Goal: Information Seeking & Learning: Compare options

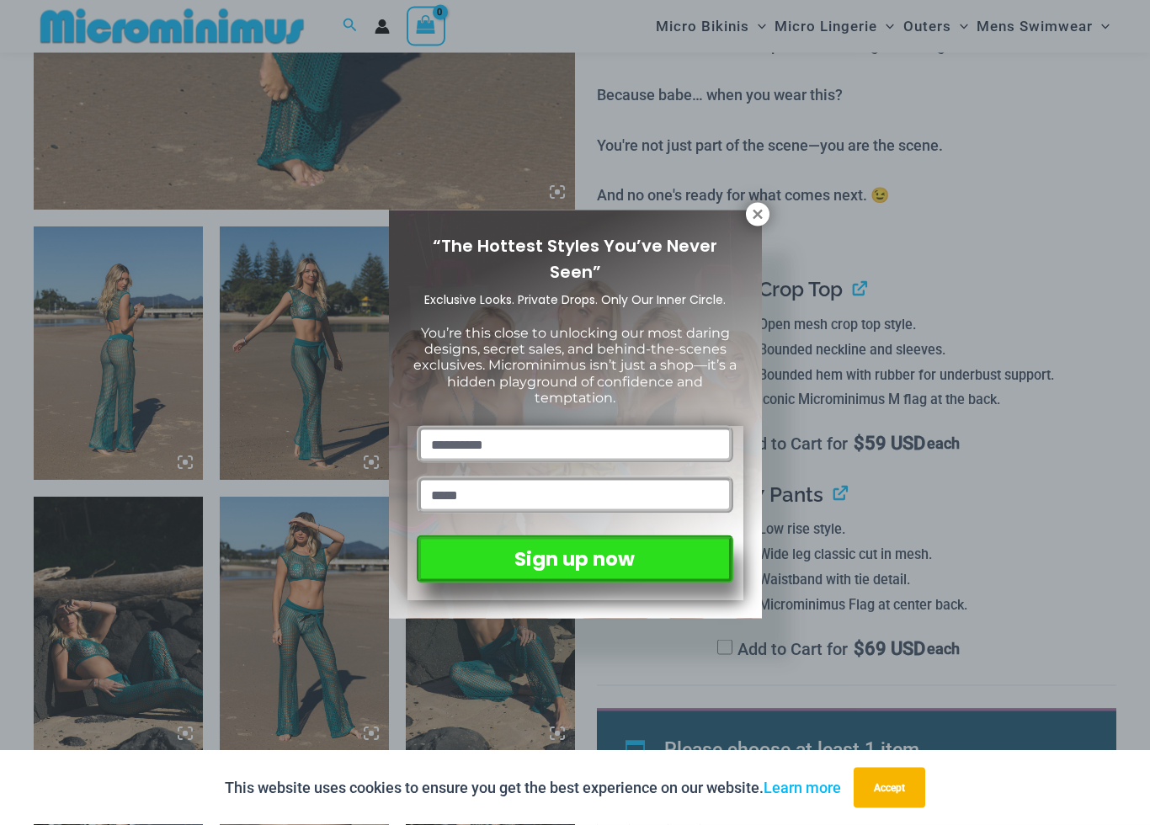
scroll to position [756, 0]
click at [759, 221] on icon at bounding box center [757, 214] width 15 height 15
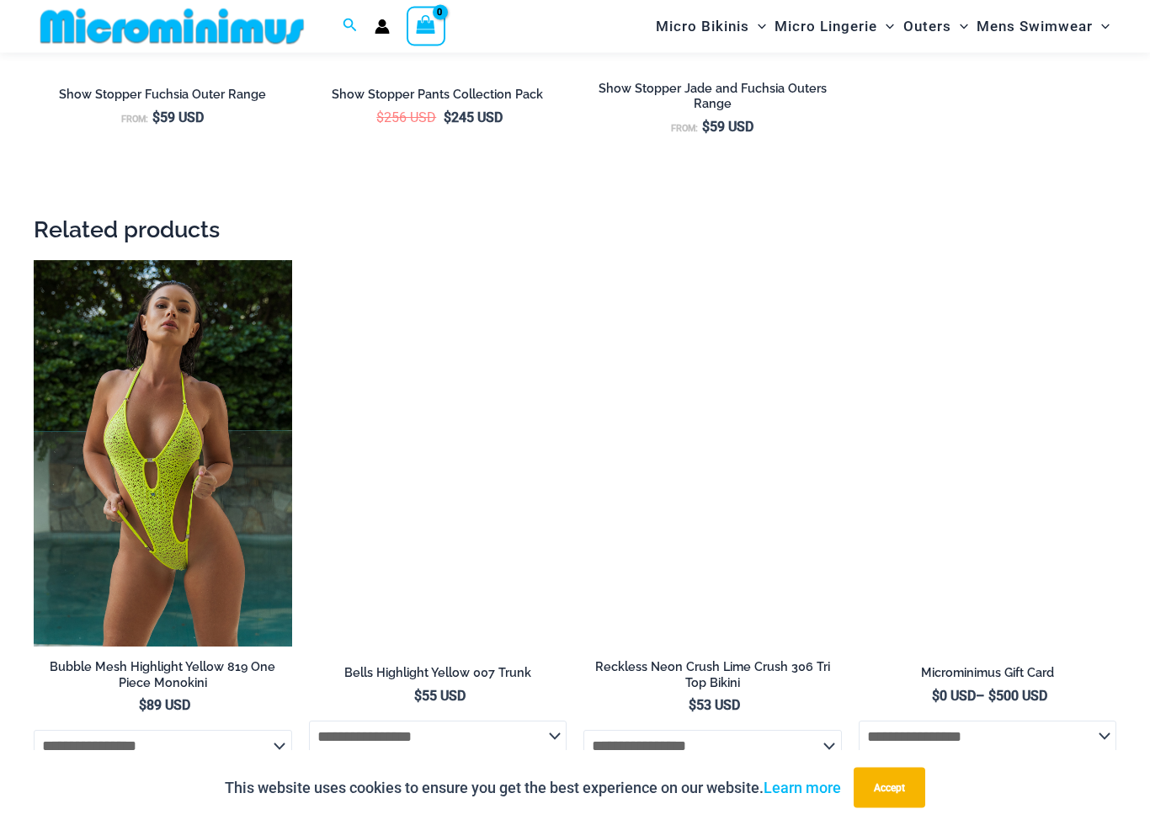
scroll to position [2684, 0]
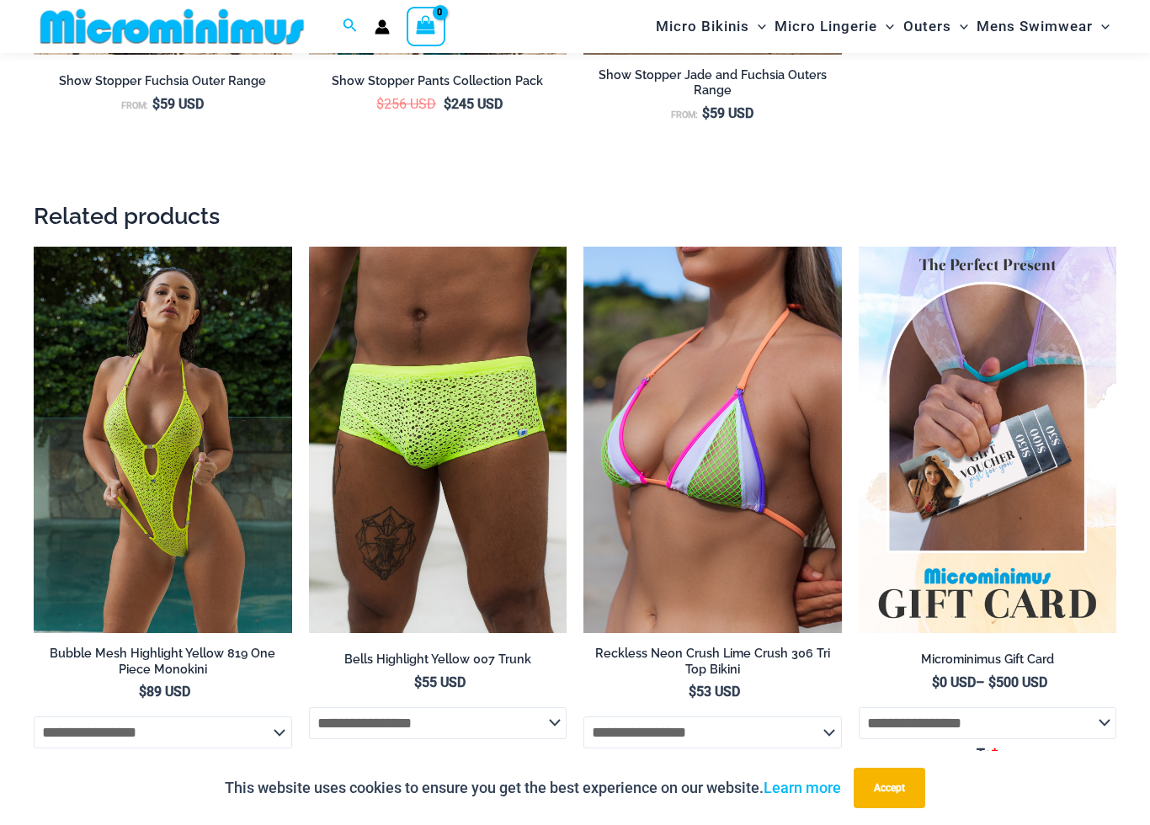
click at [544, 707] on select "**********" at bounding box center [438, 723] width 258 height 32
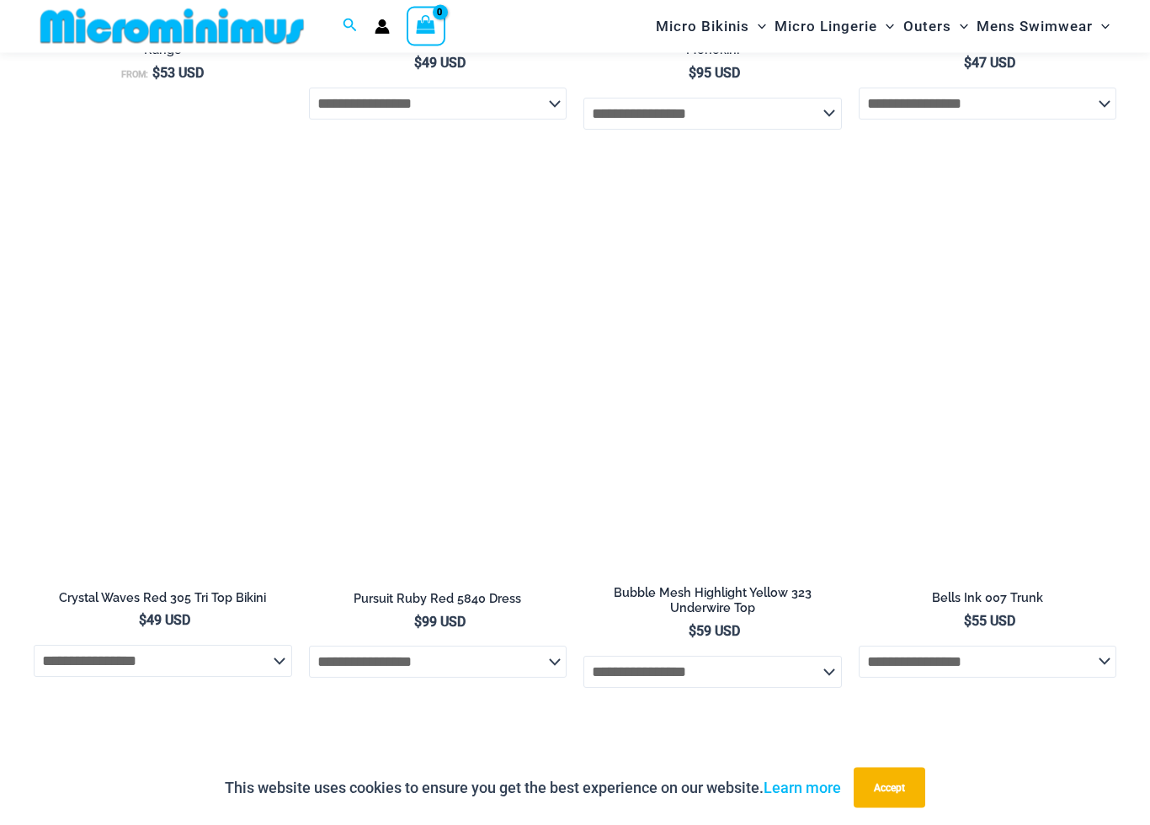
scroll to position [4764, 0]
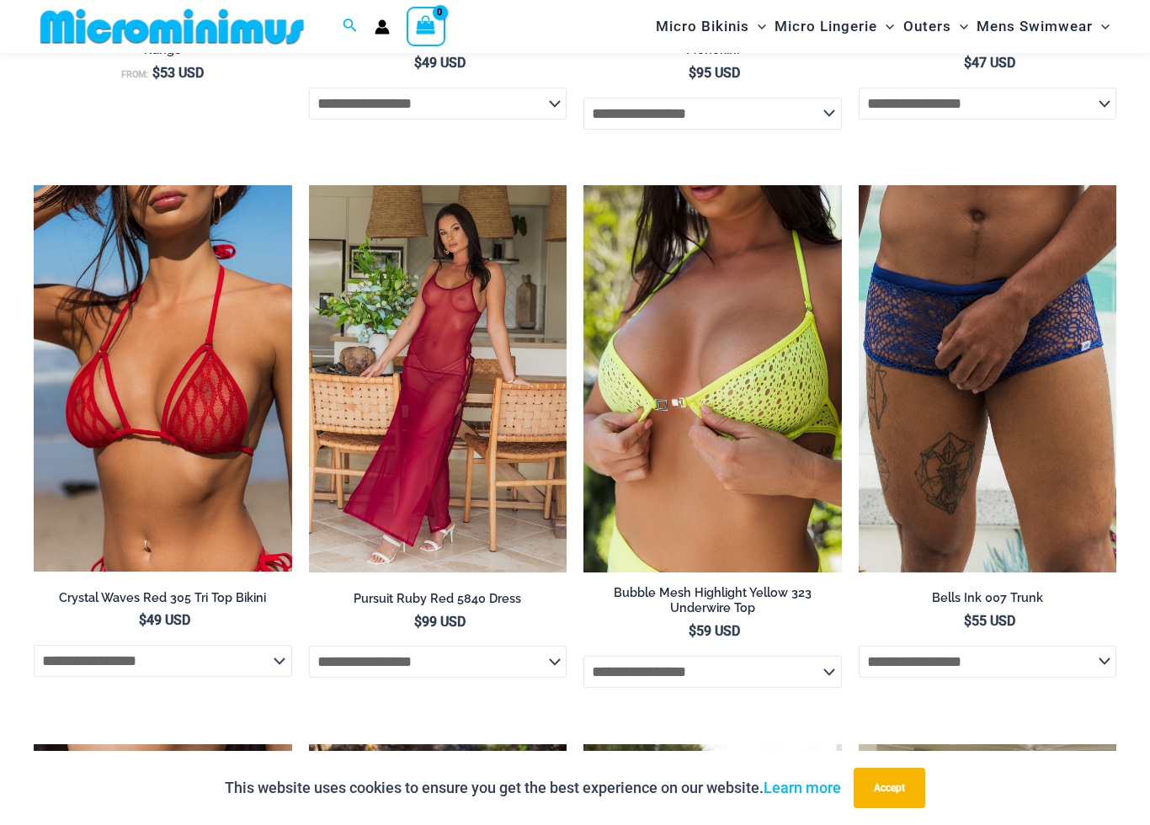
click at [859, 185] on img at bounding box center [859, 185] width 0 height 0
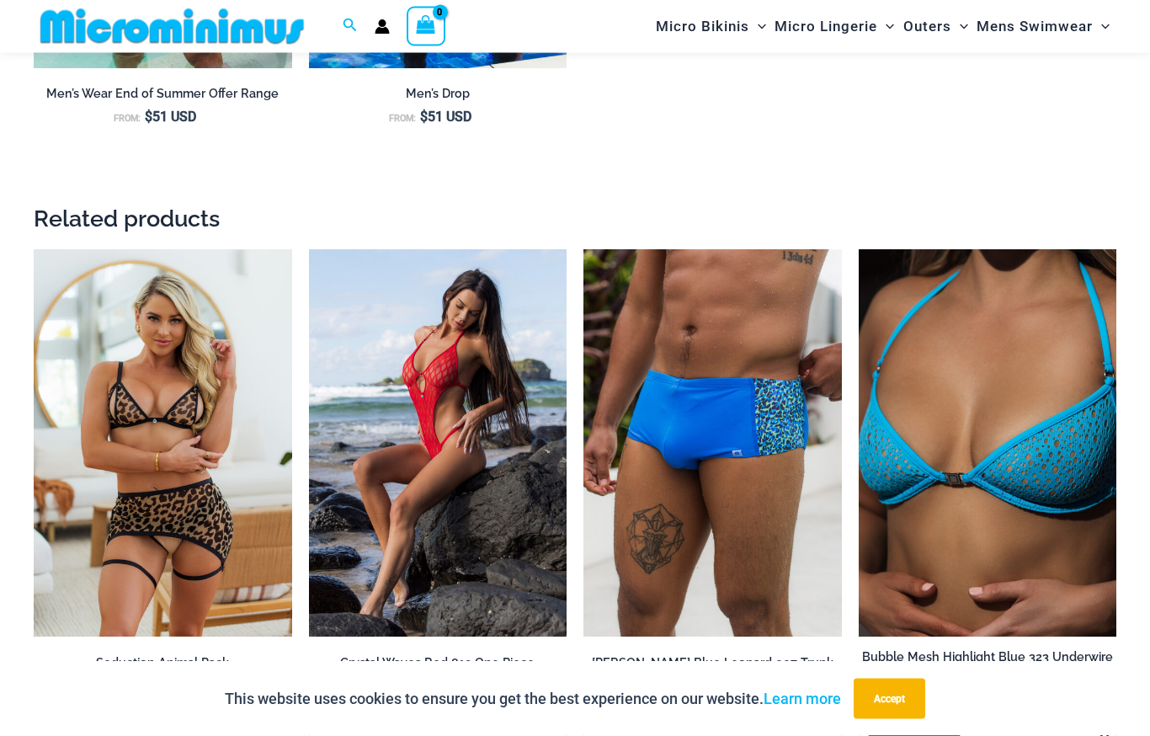
scroll to position [2118, 0]
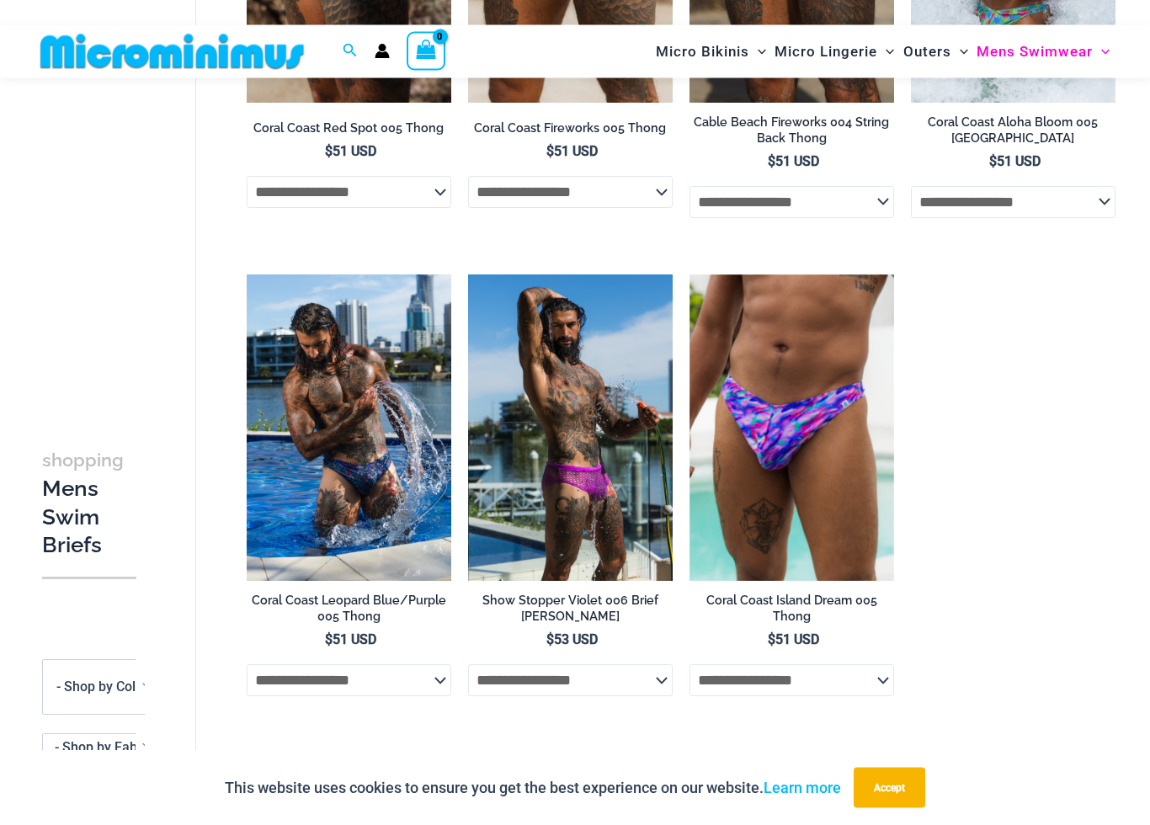
scroll to position [391, 0]
click at [468, 274] on img at bounding box center [468, 274] width 0 height 0
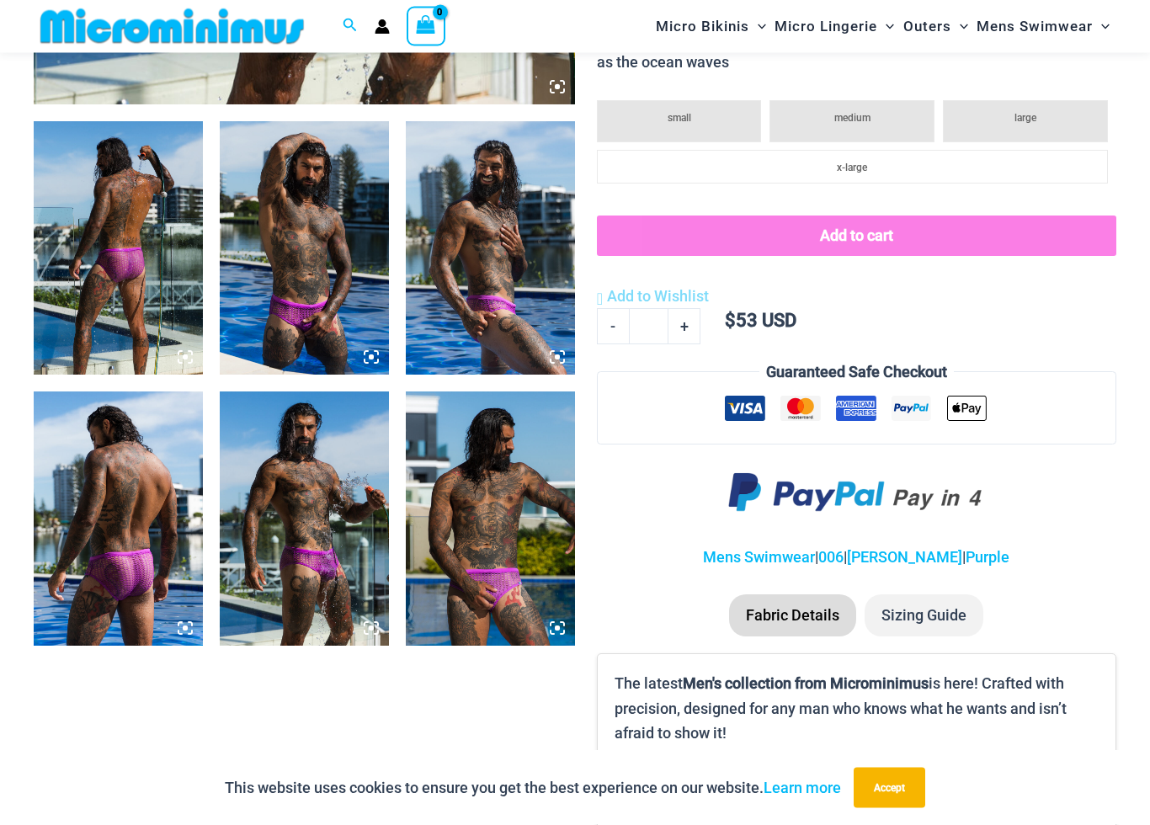
scroll to position [870, 0]
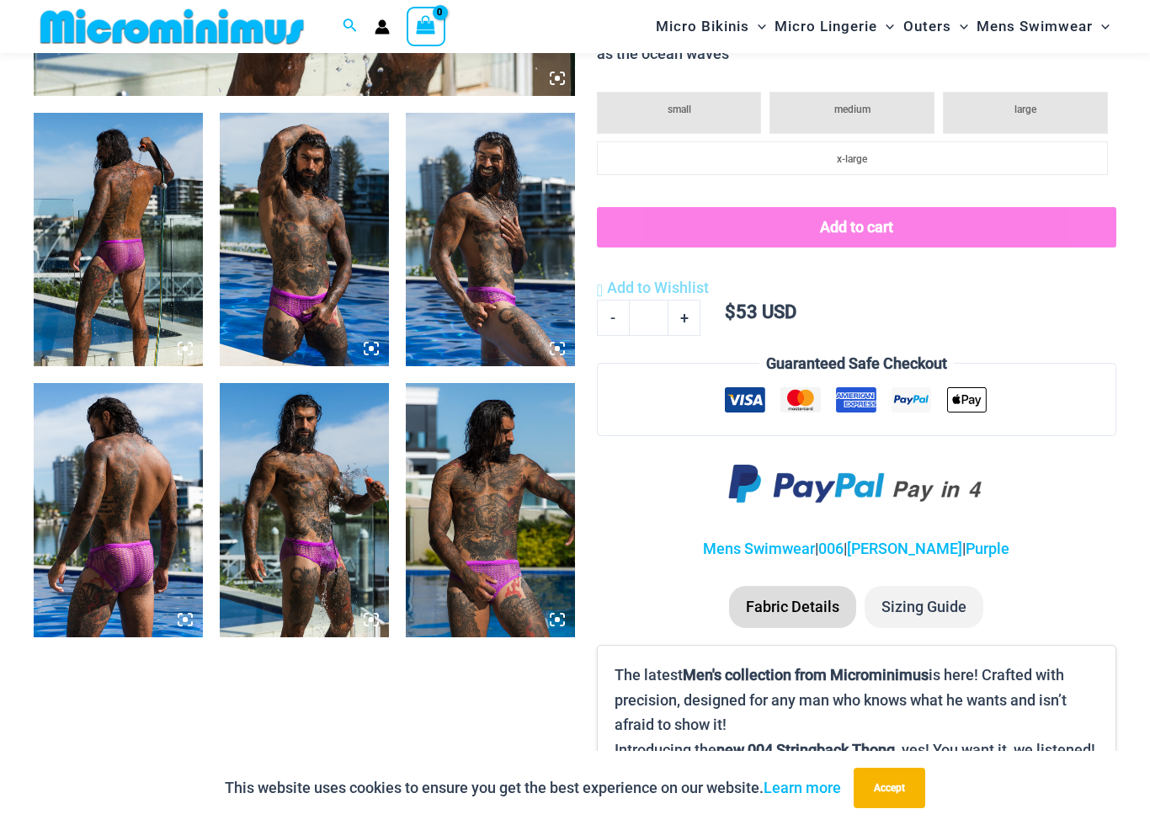
click at [109, 573] on img at bounding box center [118, 509] width 169 height 253
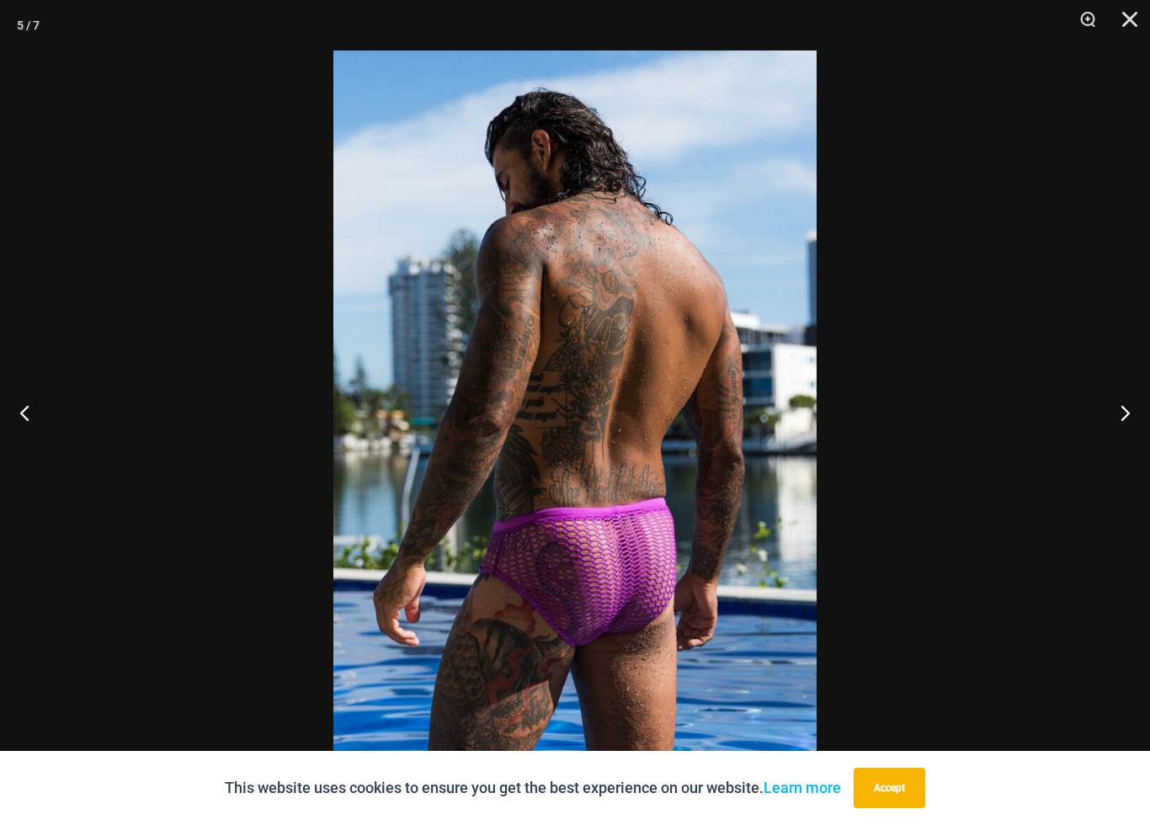
click at [1134, 20] on button "Close" at bounding box center [1124, 25] width 42 height 51
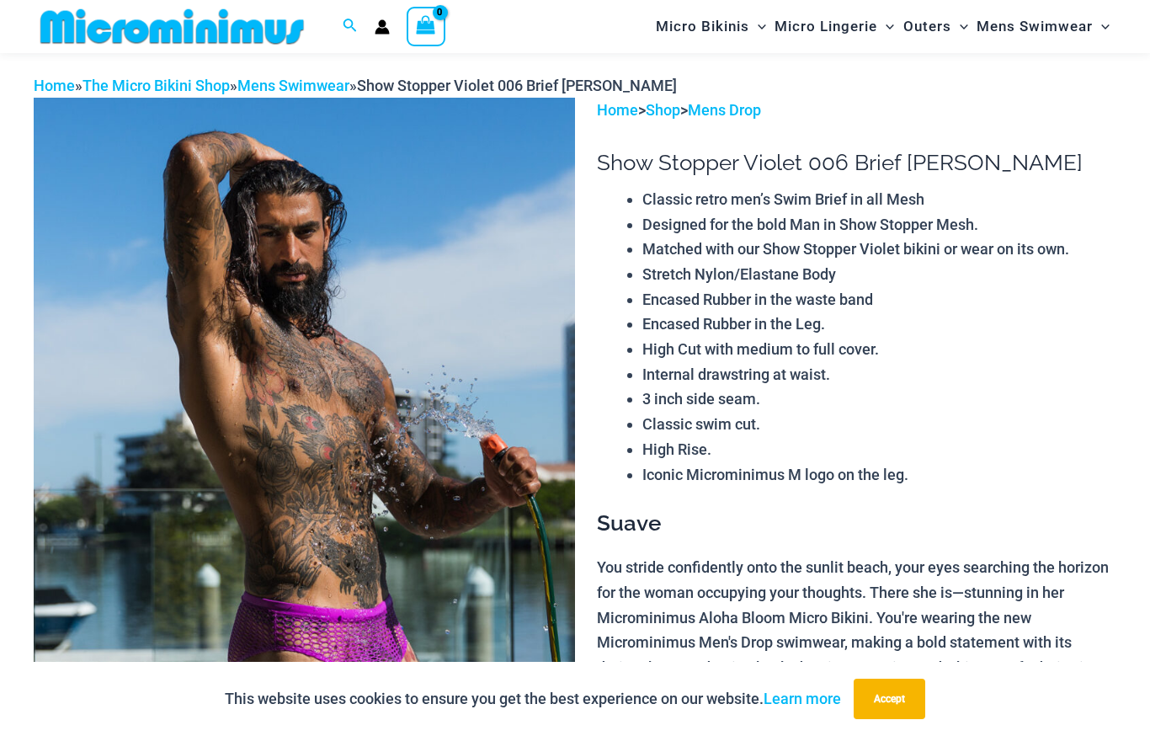
scroll to position [0, 0]
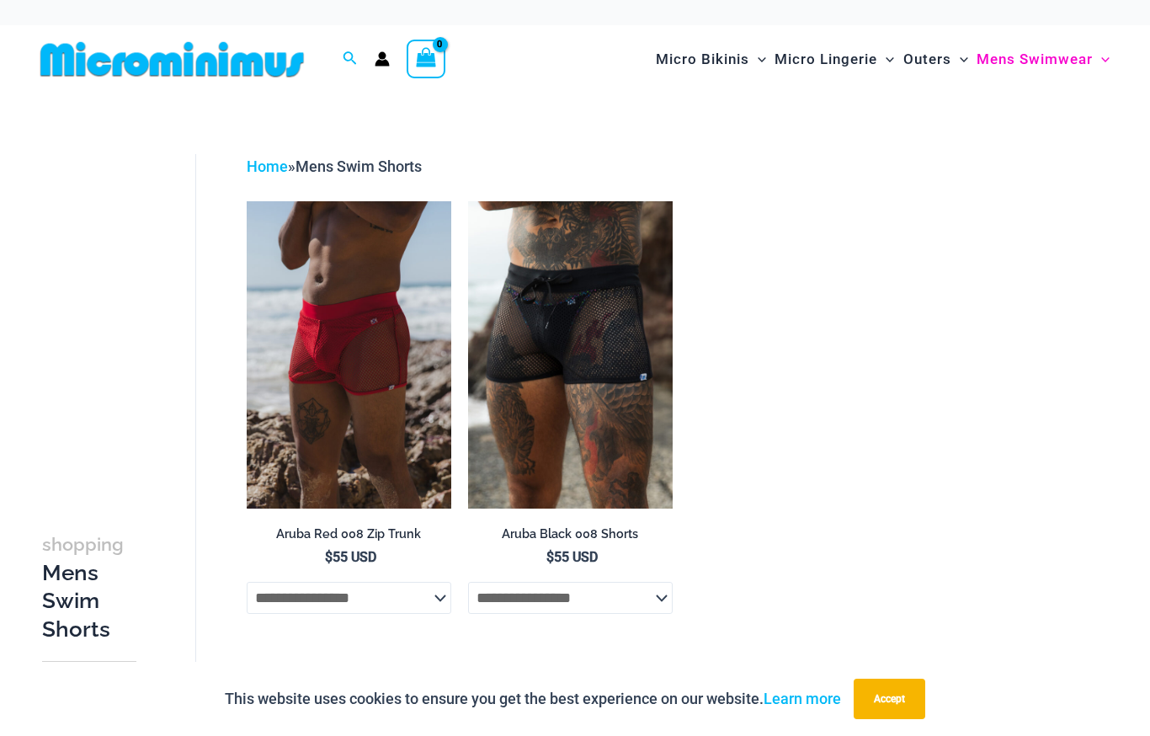
click at [468, 201] on img at bounding box center [468, 201] width 0 height 0
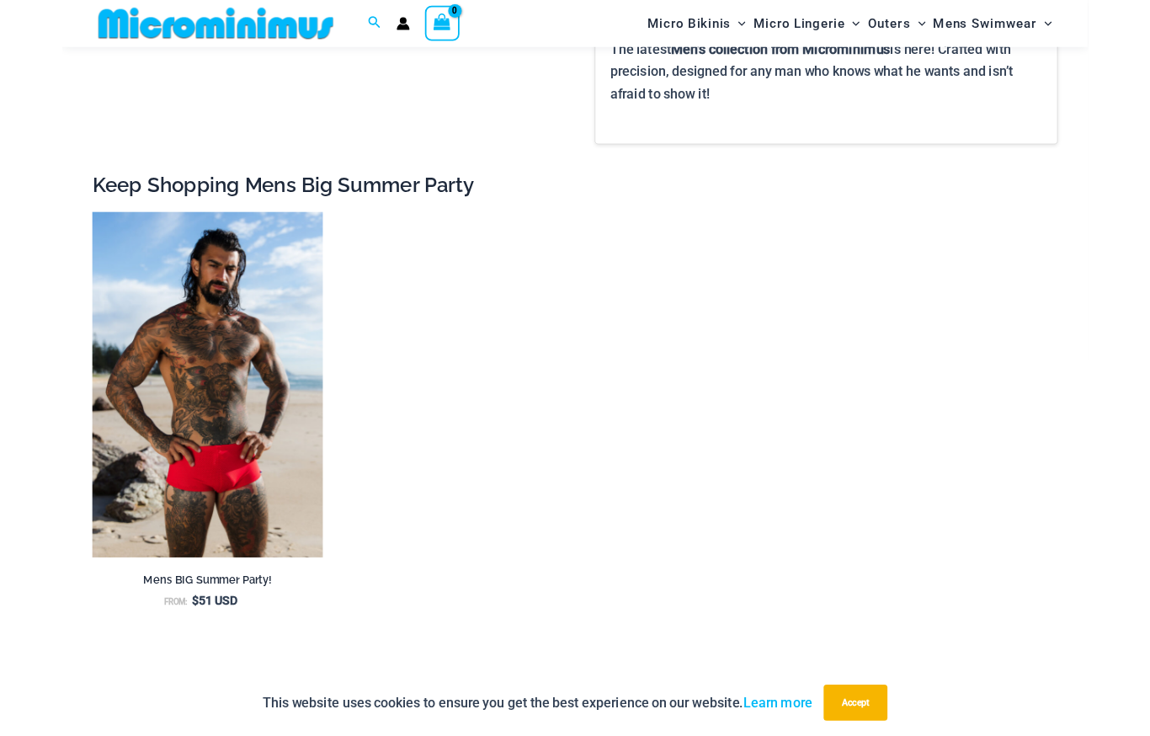
scroll to position [1514, 0]
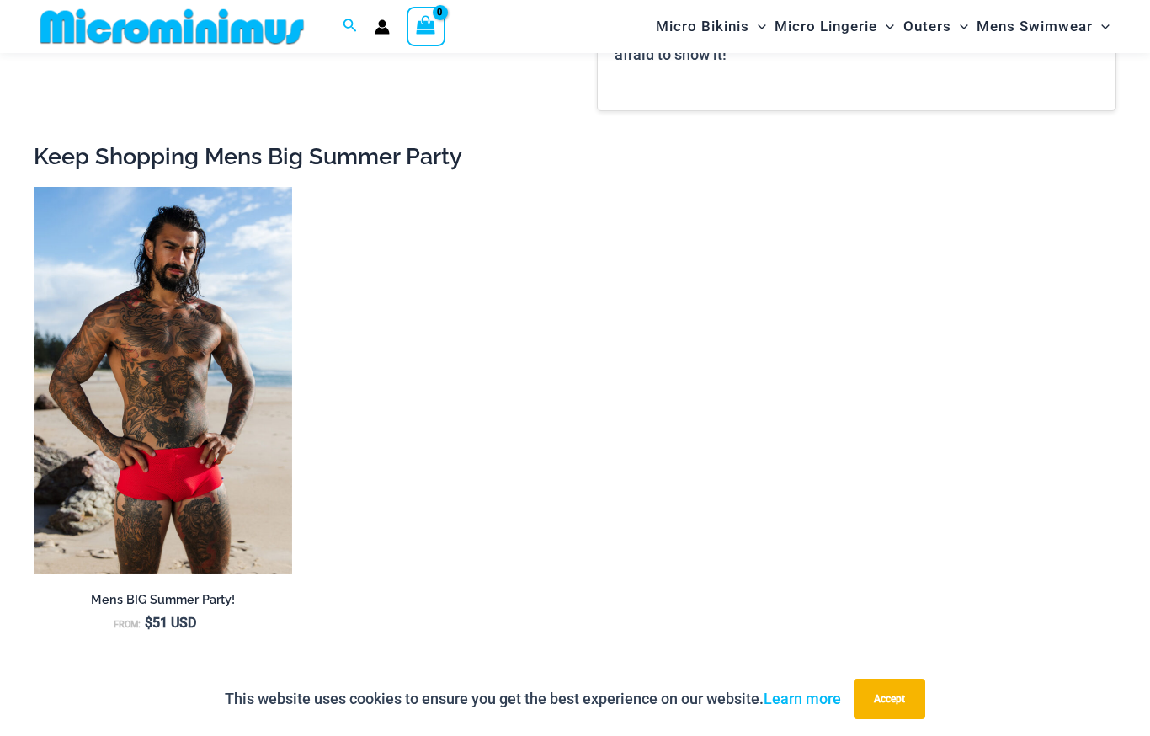
click at [34, 187] on img at bounding box center [34, 187] width 0 height 0
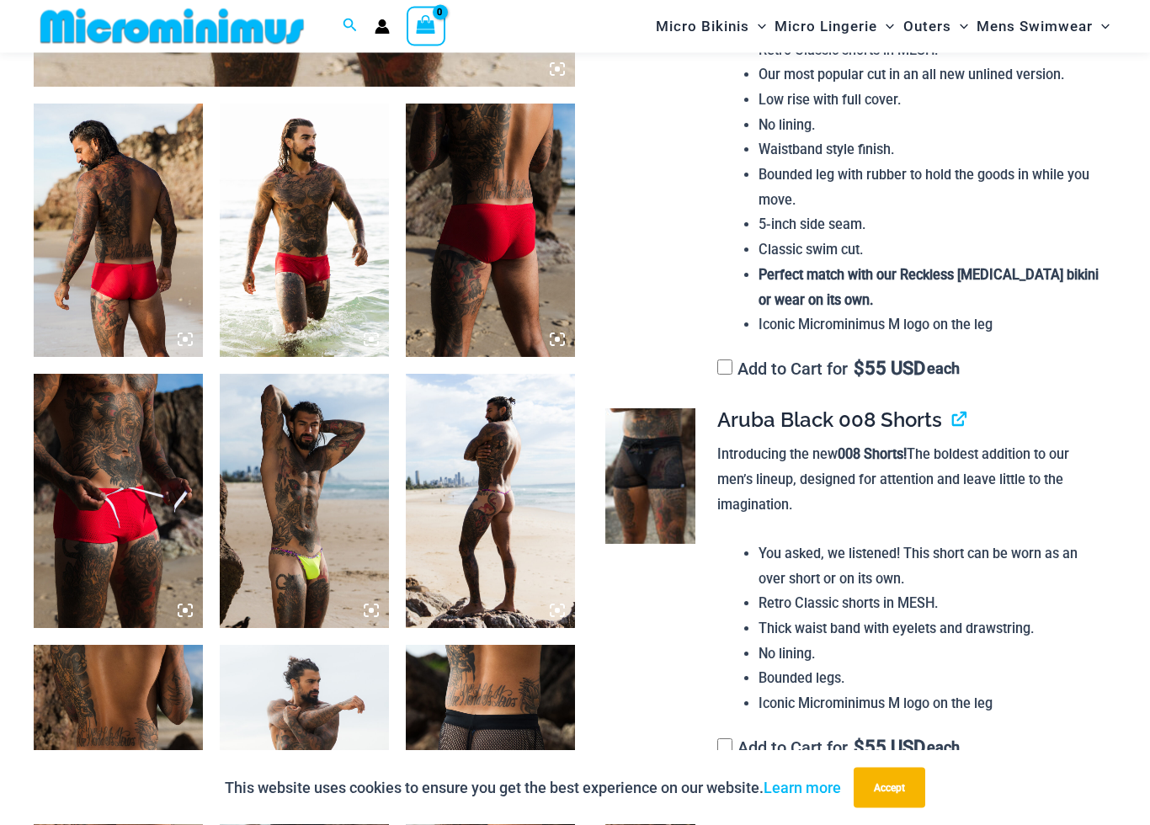
scroll to position [882, 0]
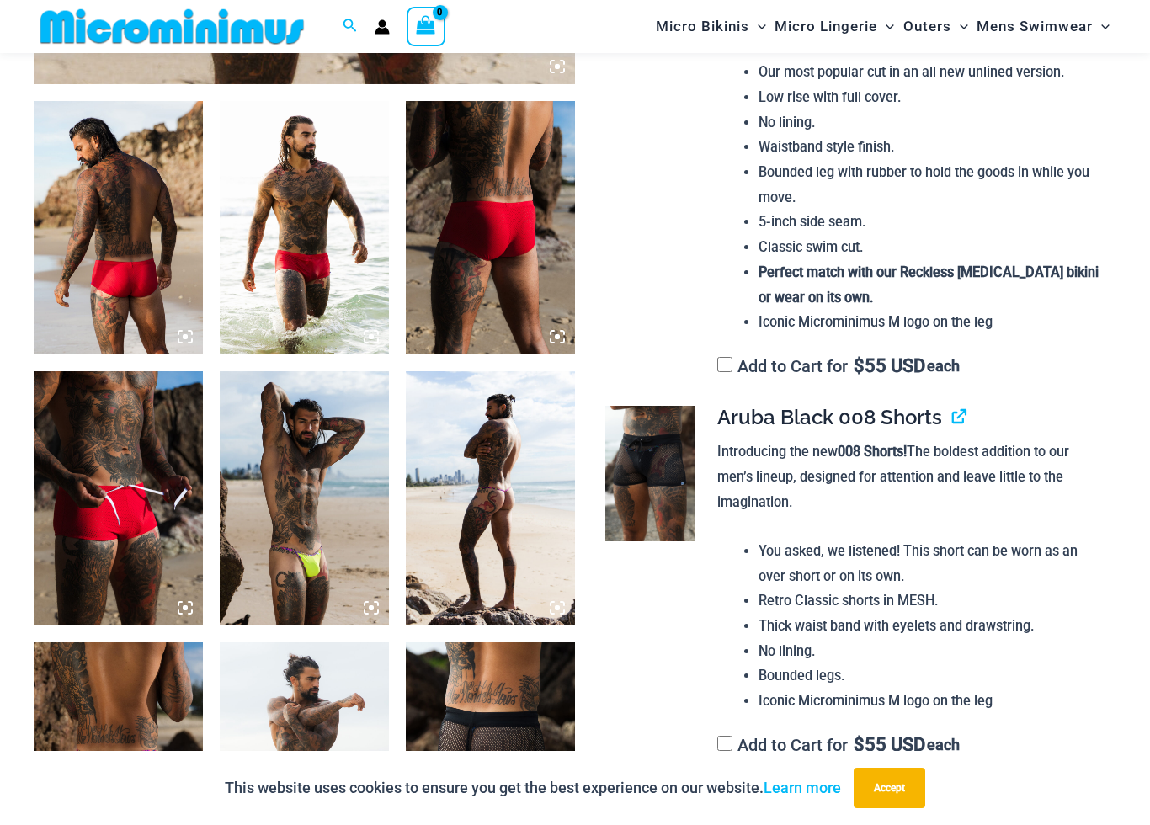
click at [496, 533] on img at bounding box center [490, 497] width 169 height 253
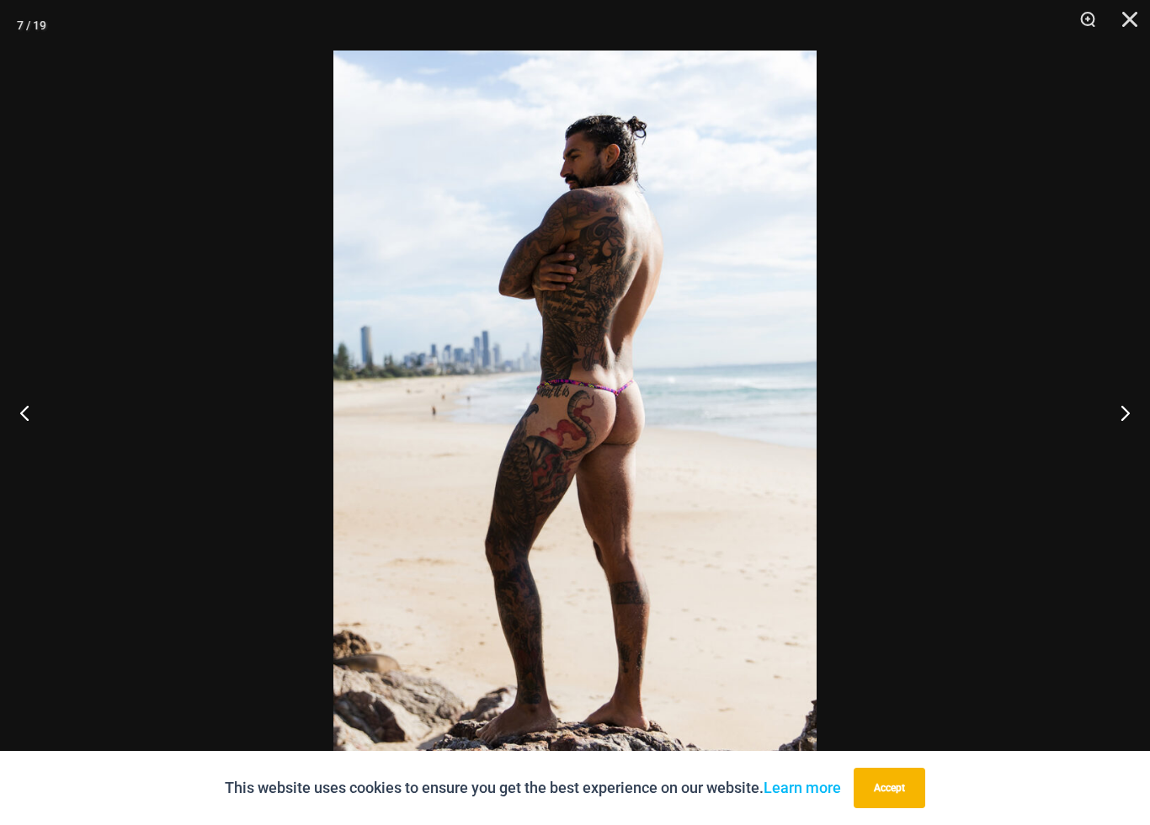
click at [1131, 420] on button "Next" at bounding box center [1118, 412] width 63 height 84
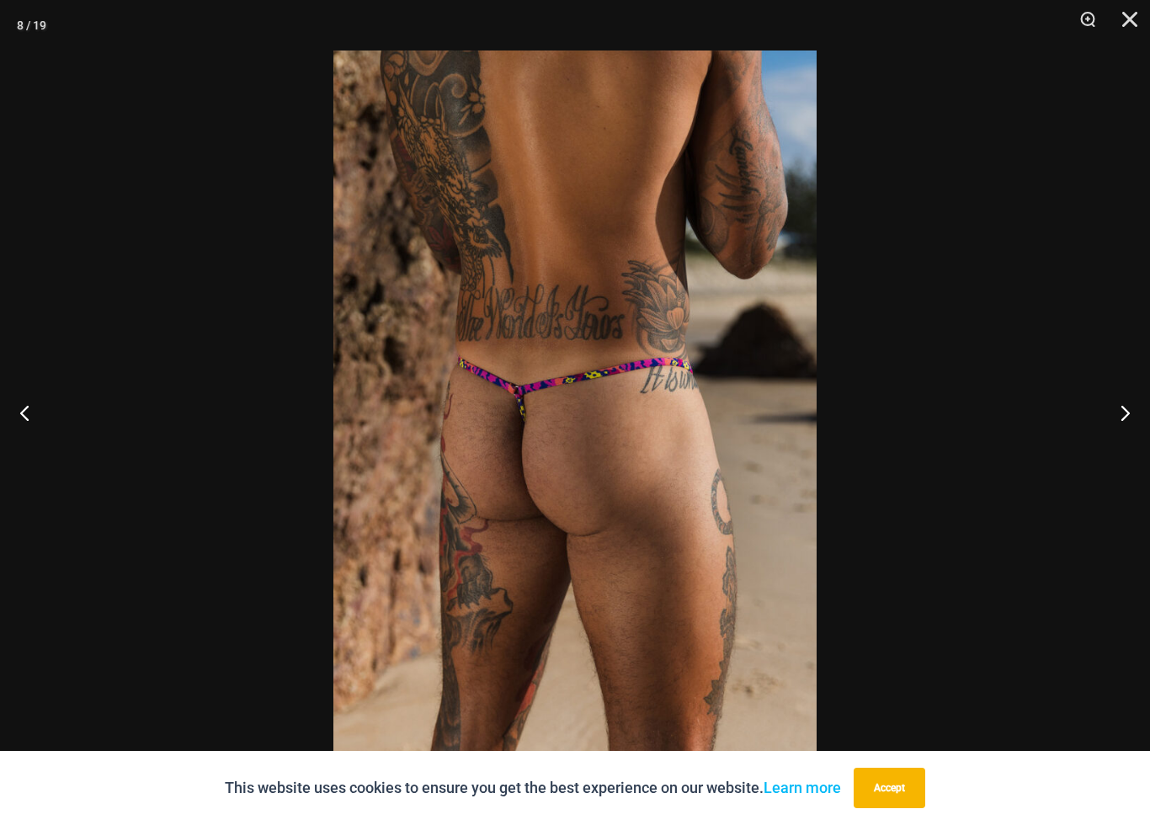
click at [1122, 417] on button "Next" at bounding box center [1118, 412] width 63 height 84
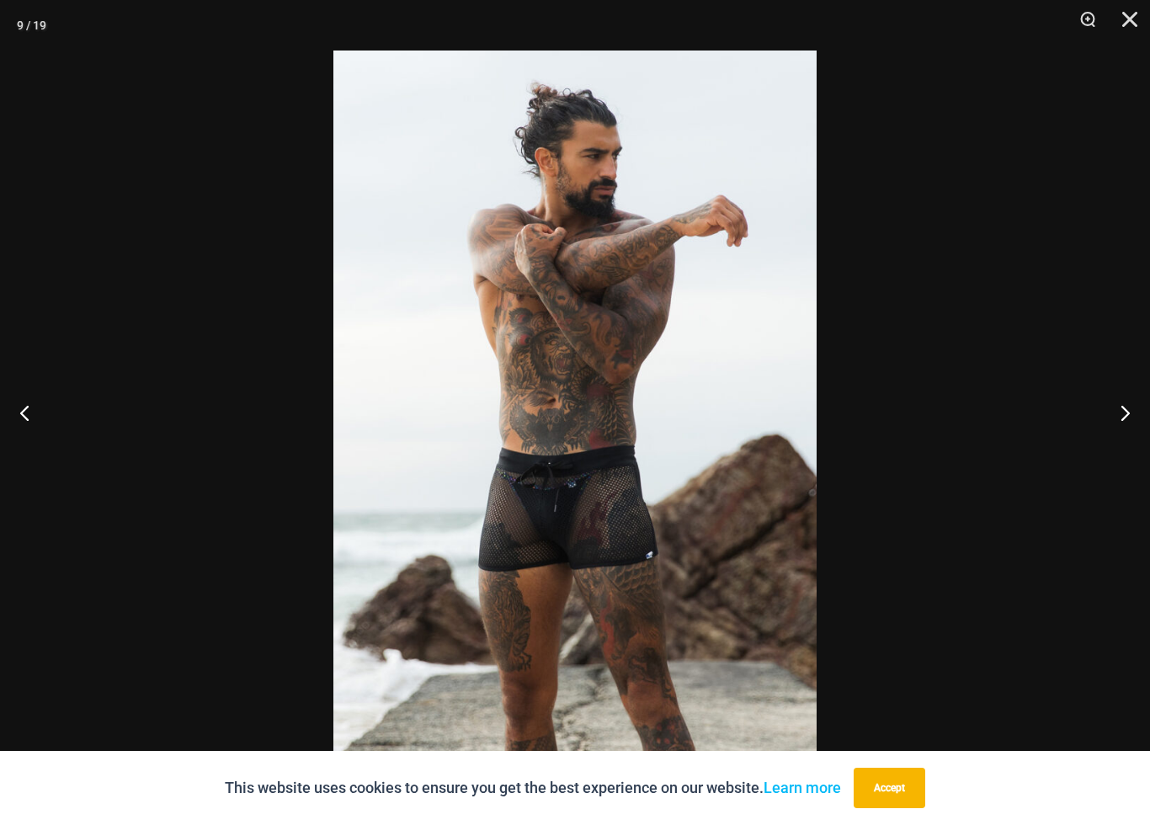
click at [1123, 420] on button "Next" at bounding box center [1118, 412] width 63 height 84
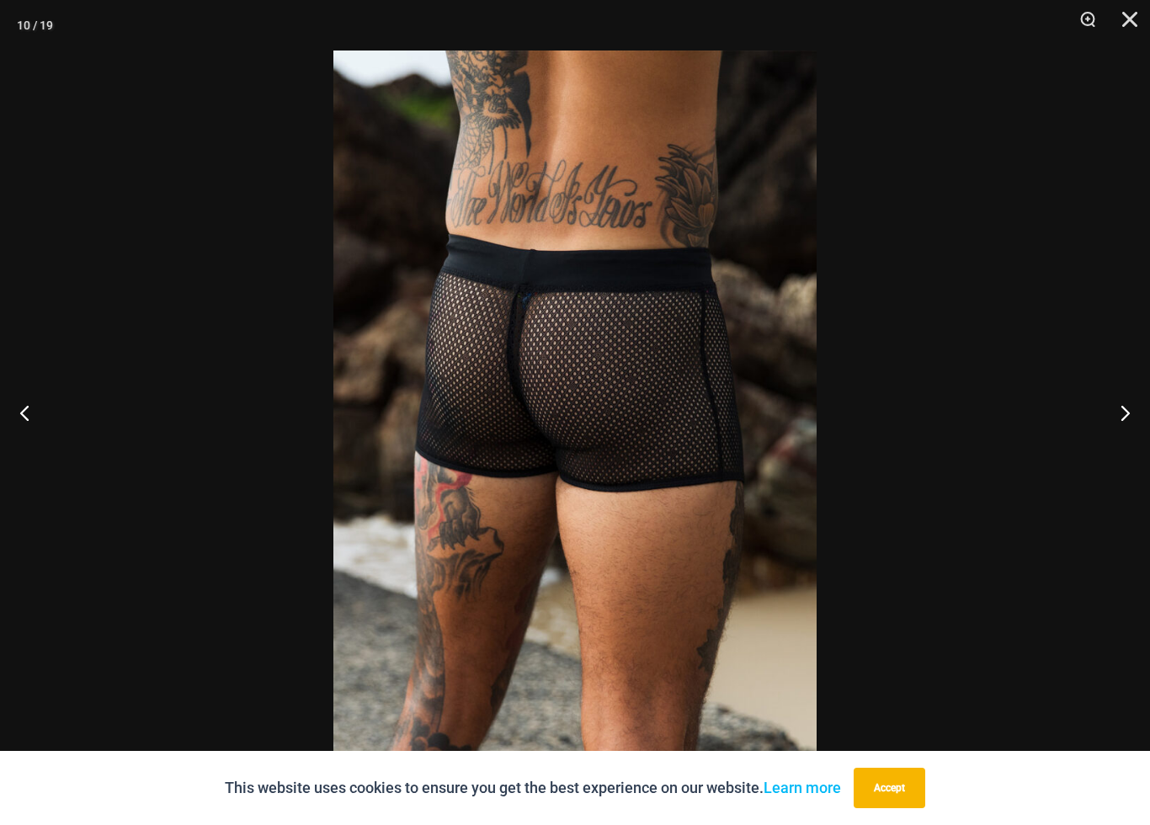
click at [19, 424] on button "Previous" at bounding box center [31, 412] width 63 height 84
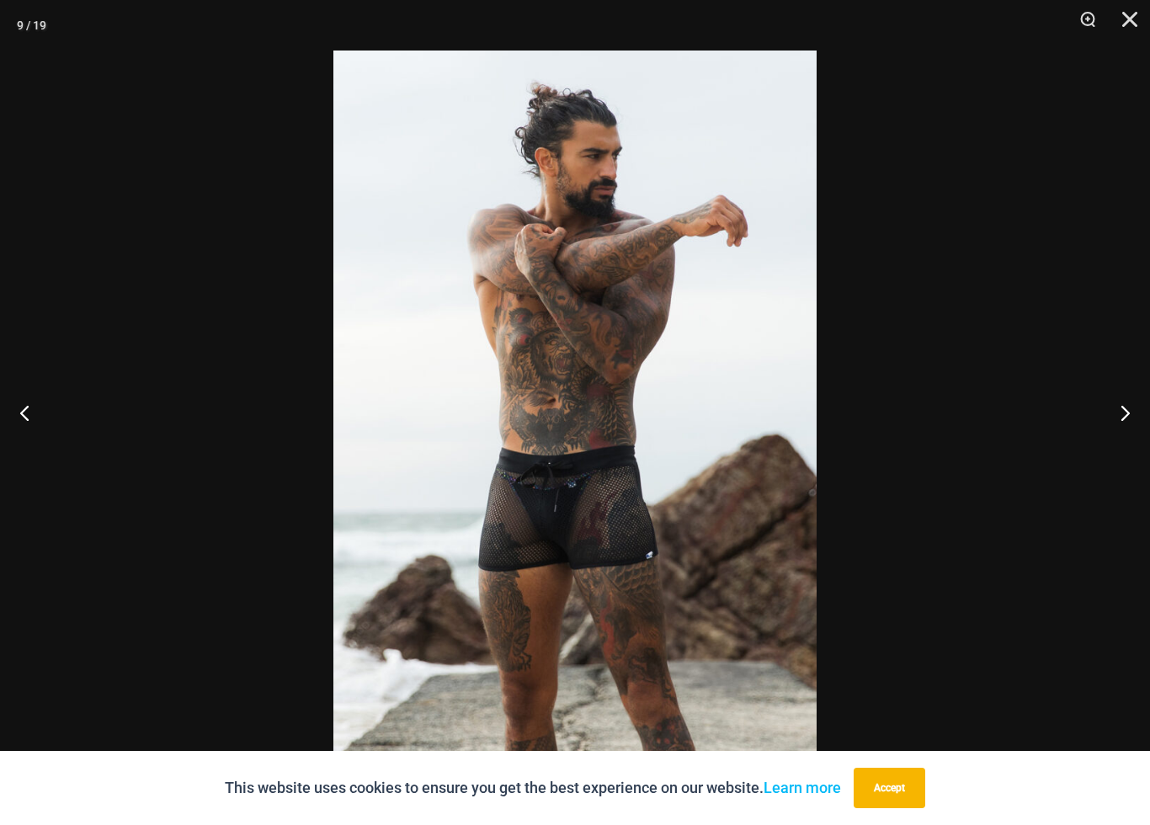
click at [30, 424] on button "Previous" at bounding box center [31, 412] width 63 height 84
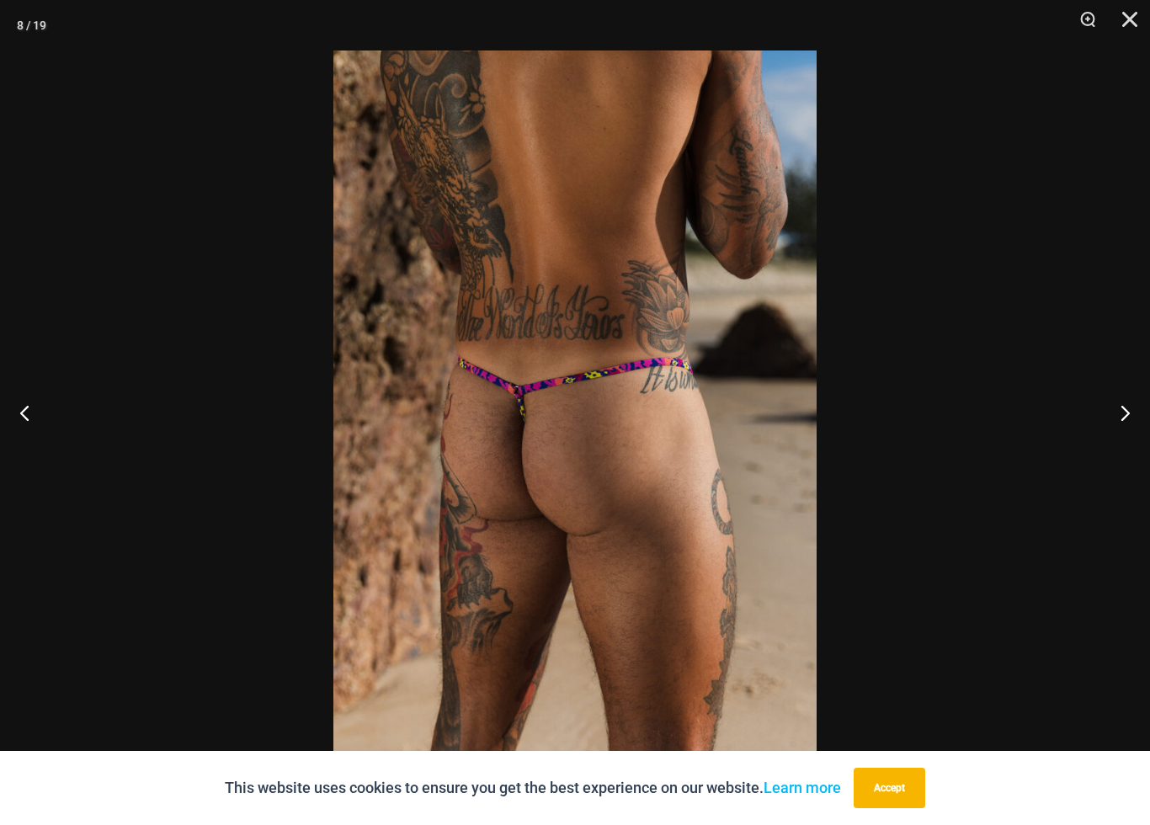
click at [25, 417] on button "Previous" at bounding box center [31, 412] width 63 height 84
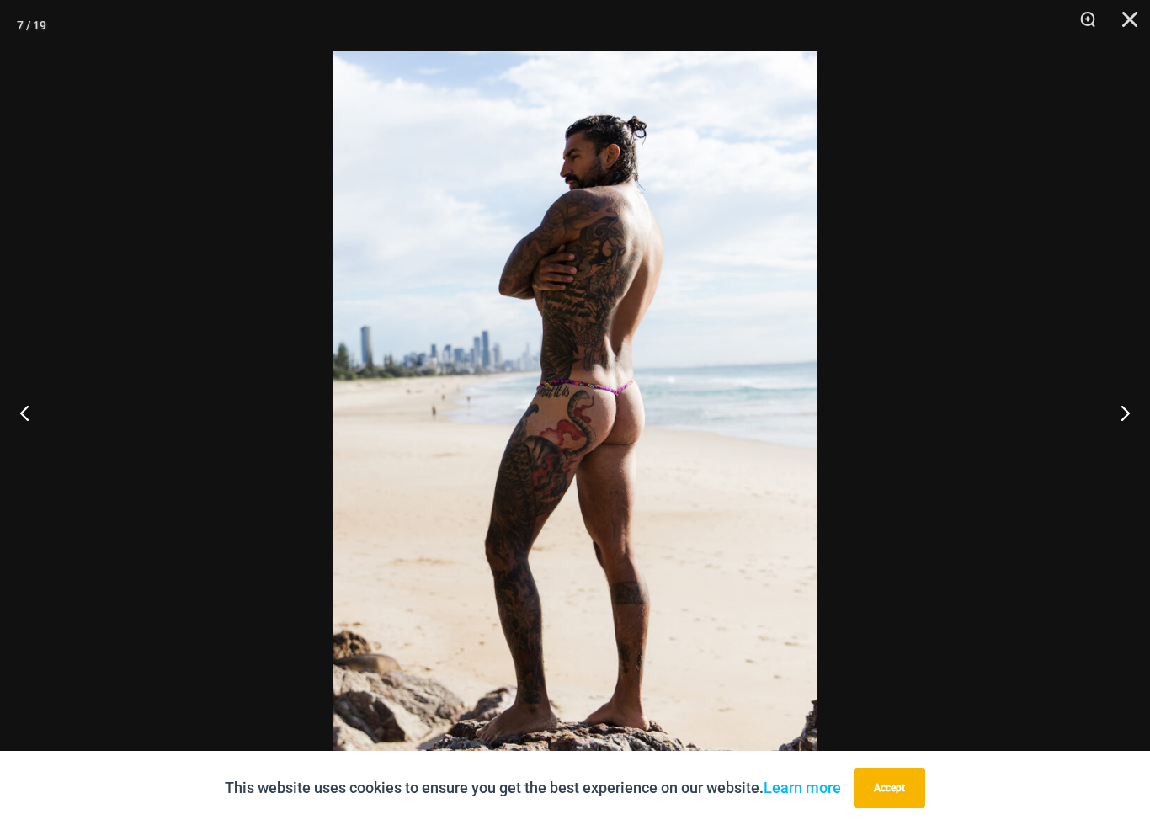
click at [24, 422] on button "Previous" at bounding box center [31, 412] width 63 height 84
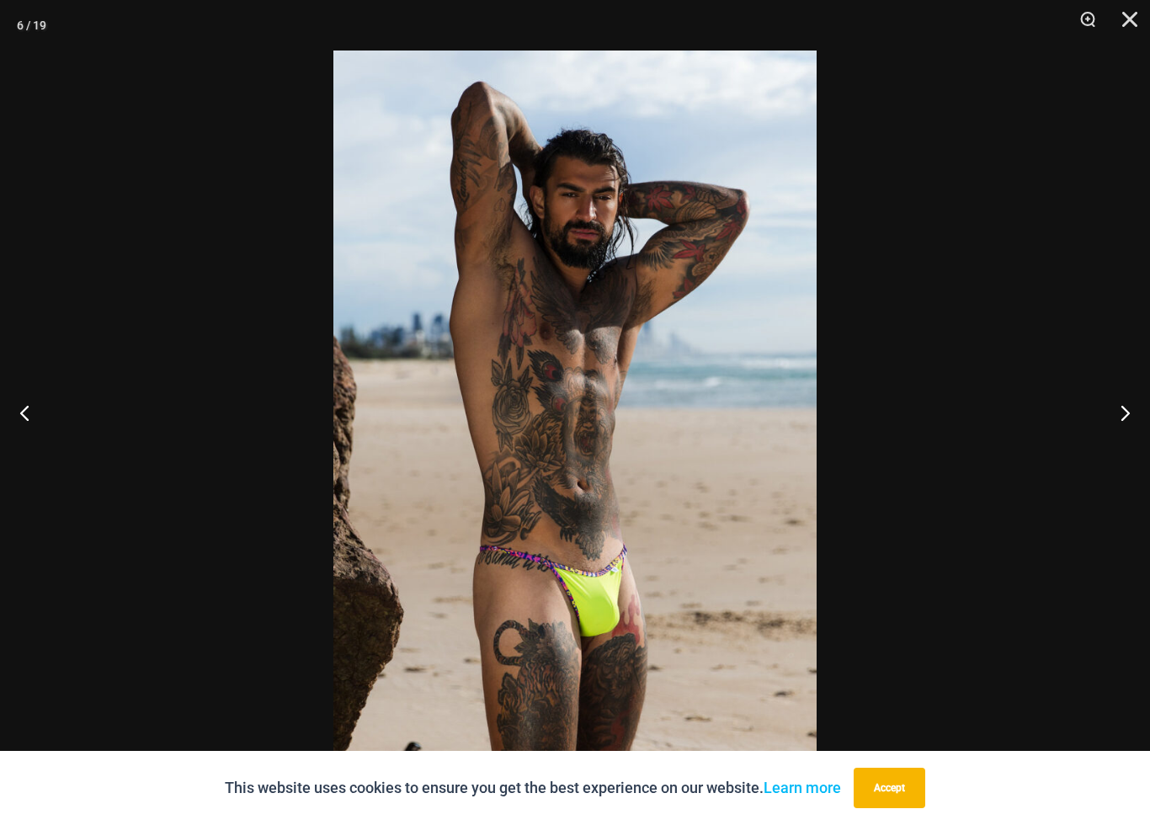
click at [1136, 23] on button "Close" at bounding box center [1124, 25] width 42 height 51
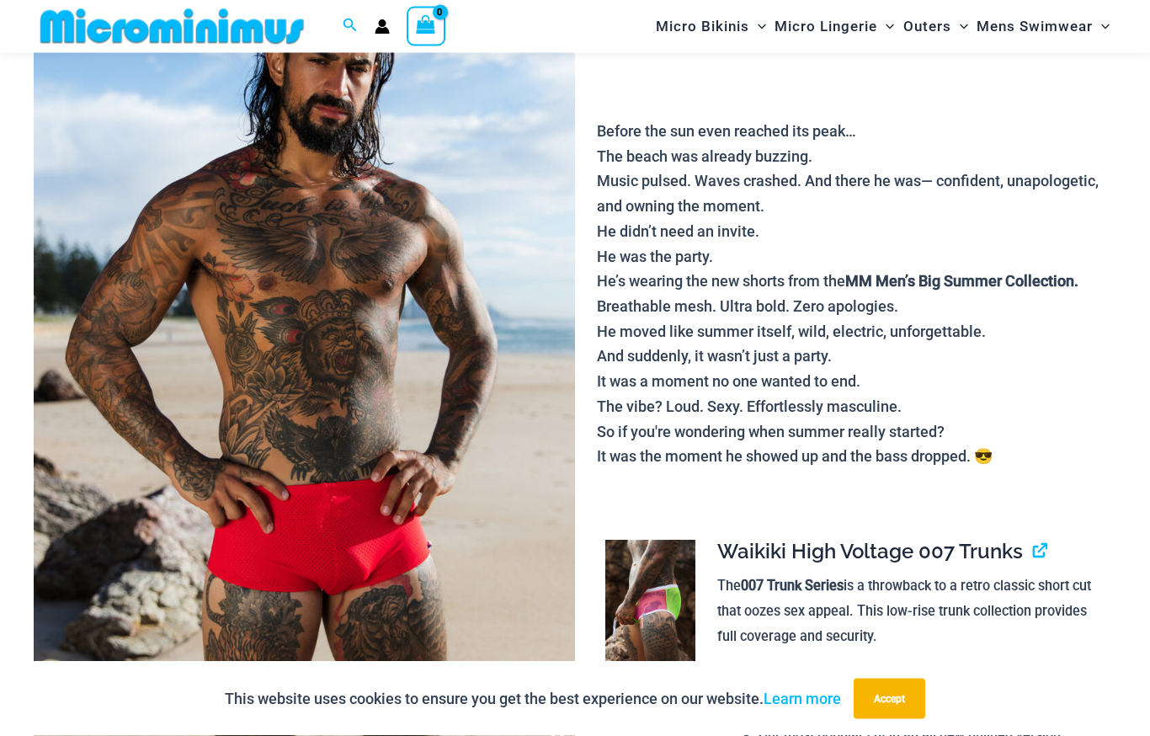
scroll to position [219, 0]
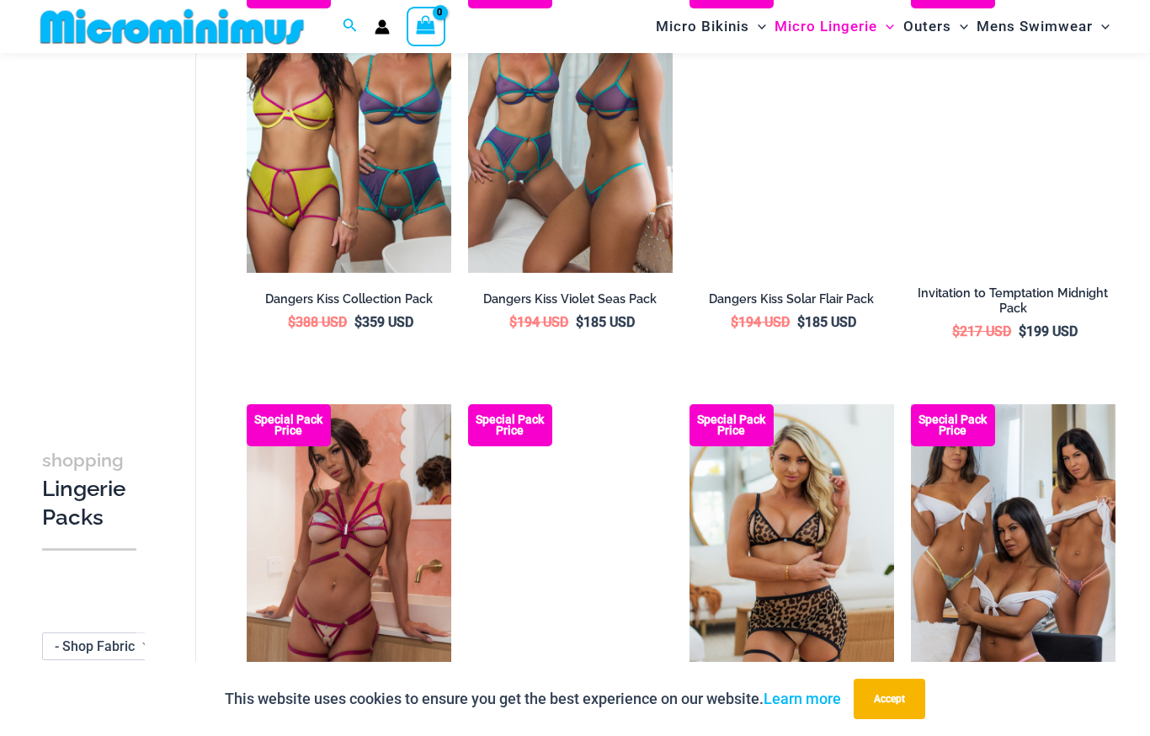
scroll to position [1084, 0]
